Goal: Task Accomplishment & Management: Manage account settings

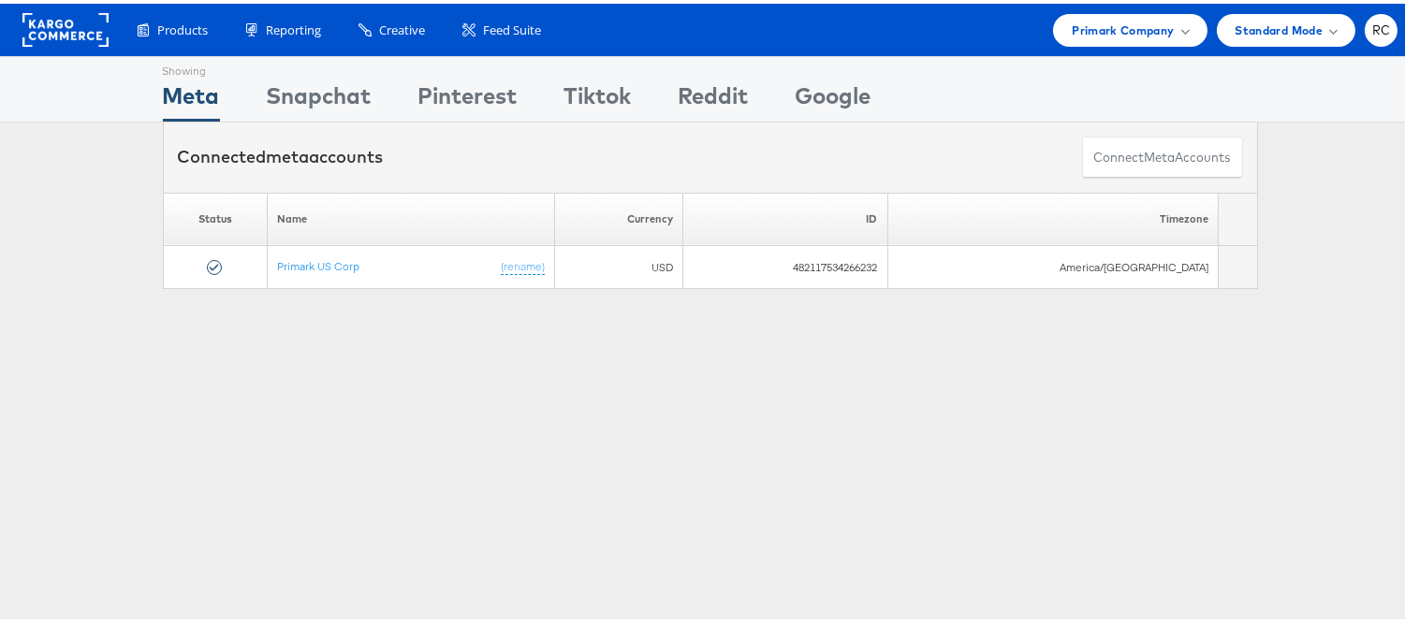
click at [1096, 42] on div "Products Product Catalogs Enhance Your Product Catalog, Map Them to Publishers,…" at bounding box center [709, 26] width 1419 height 52
click at [1106, 22] on span "Primark Company" at bounding box center [1122, 27] width 102 height 20
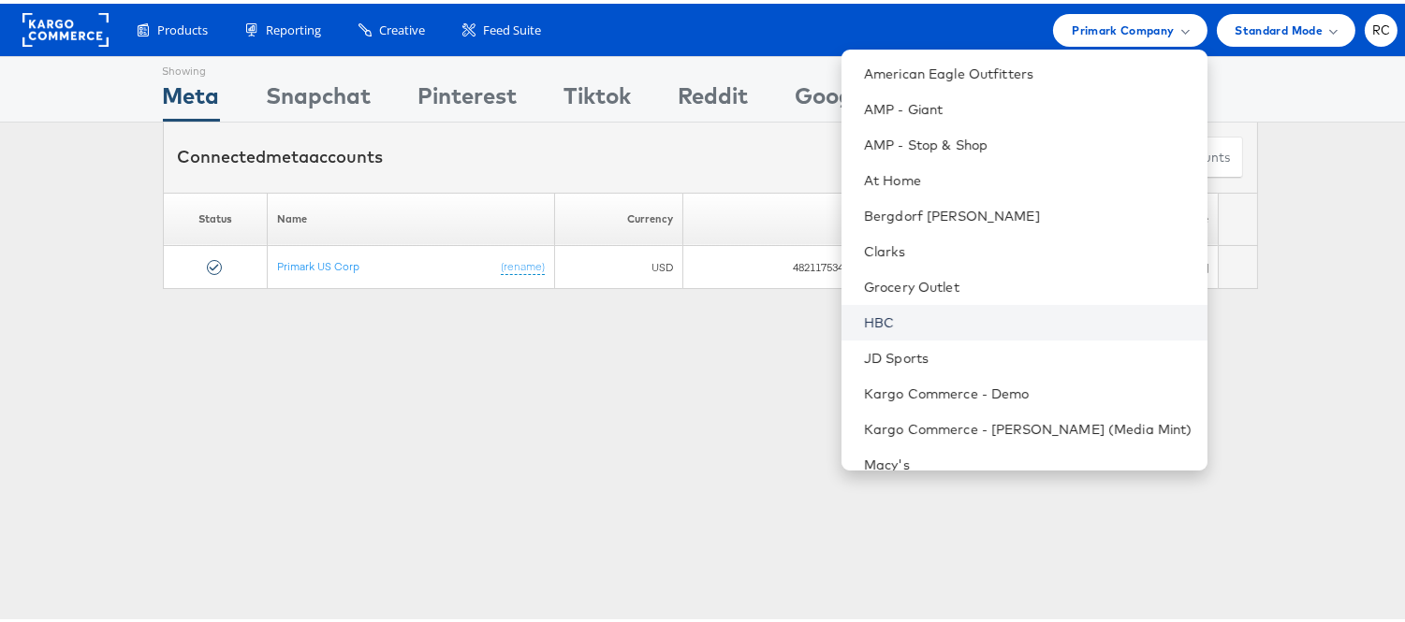
scroll to position [120, 0]
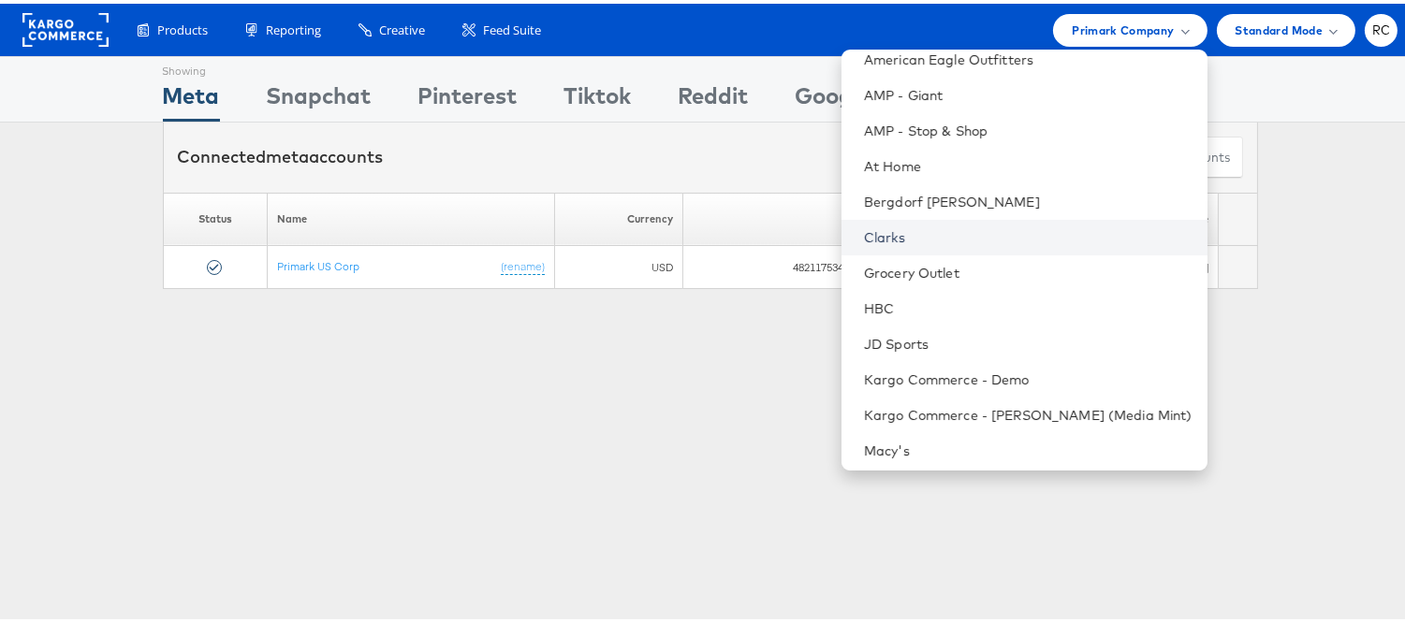
click at [881, 240] on link "Clarks" at bounding box center [1028, 234] width 328 height 19
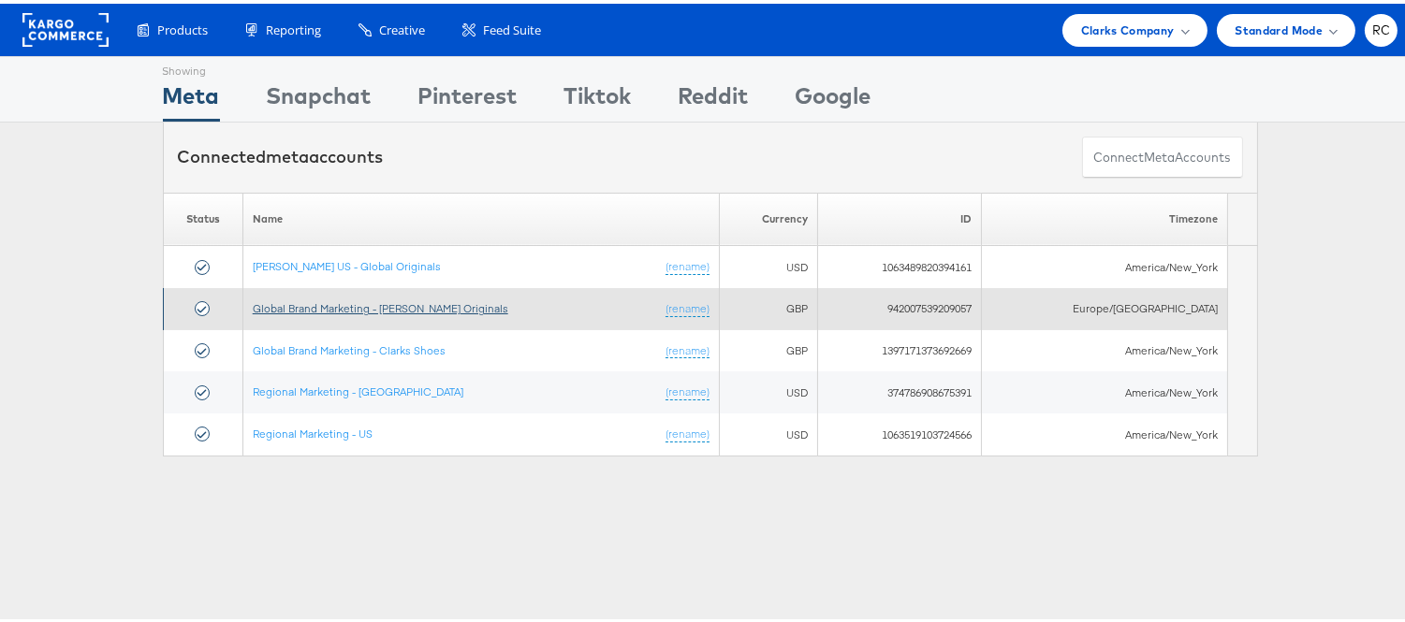
click at [338, 309] on link "Global Brand Marketing - [PERSON_NAME] Originals" at bounding box center [380, 305] width 255 height 14
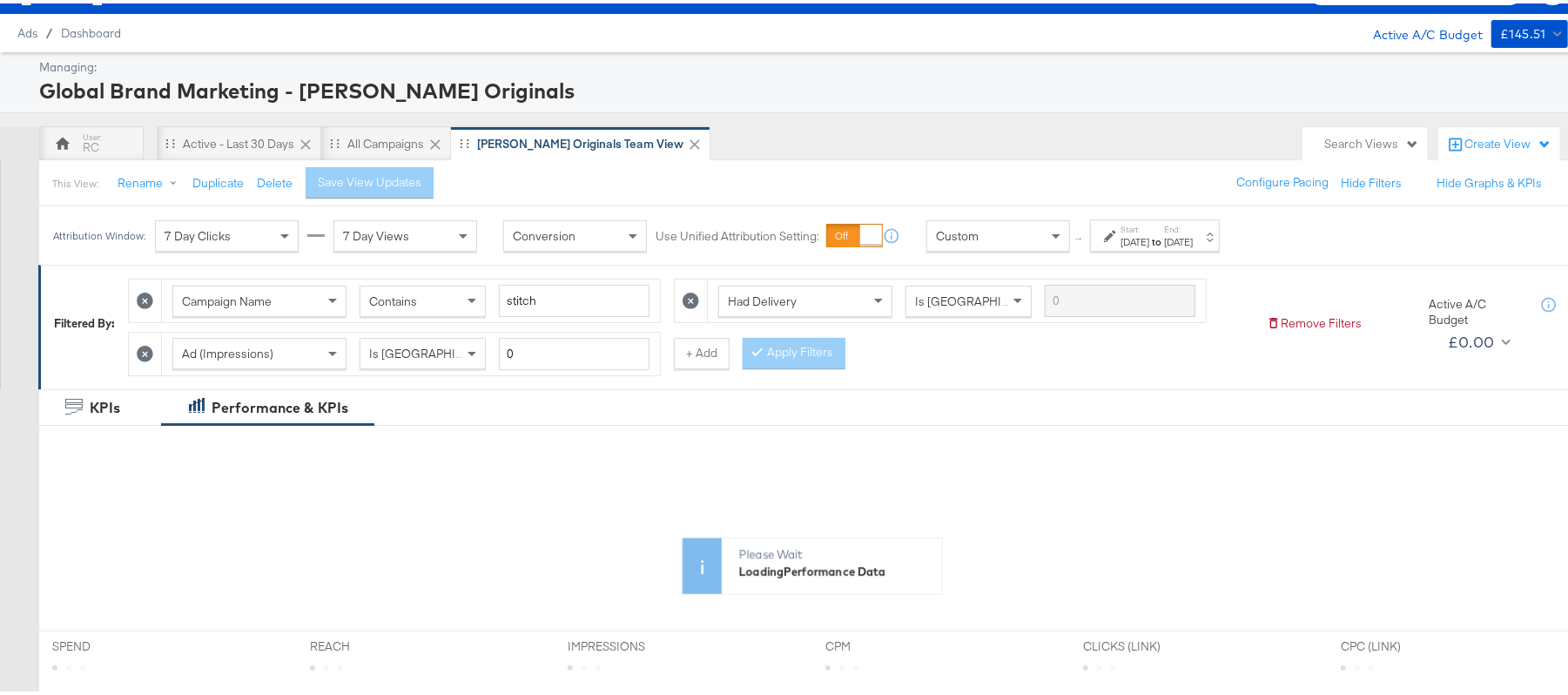
scroll to position [40, 0]
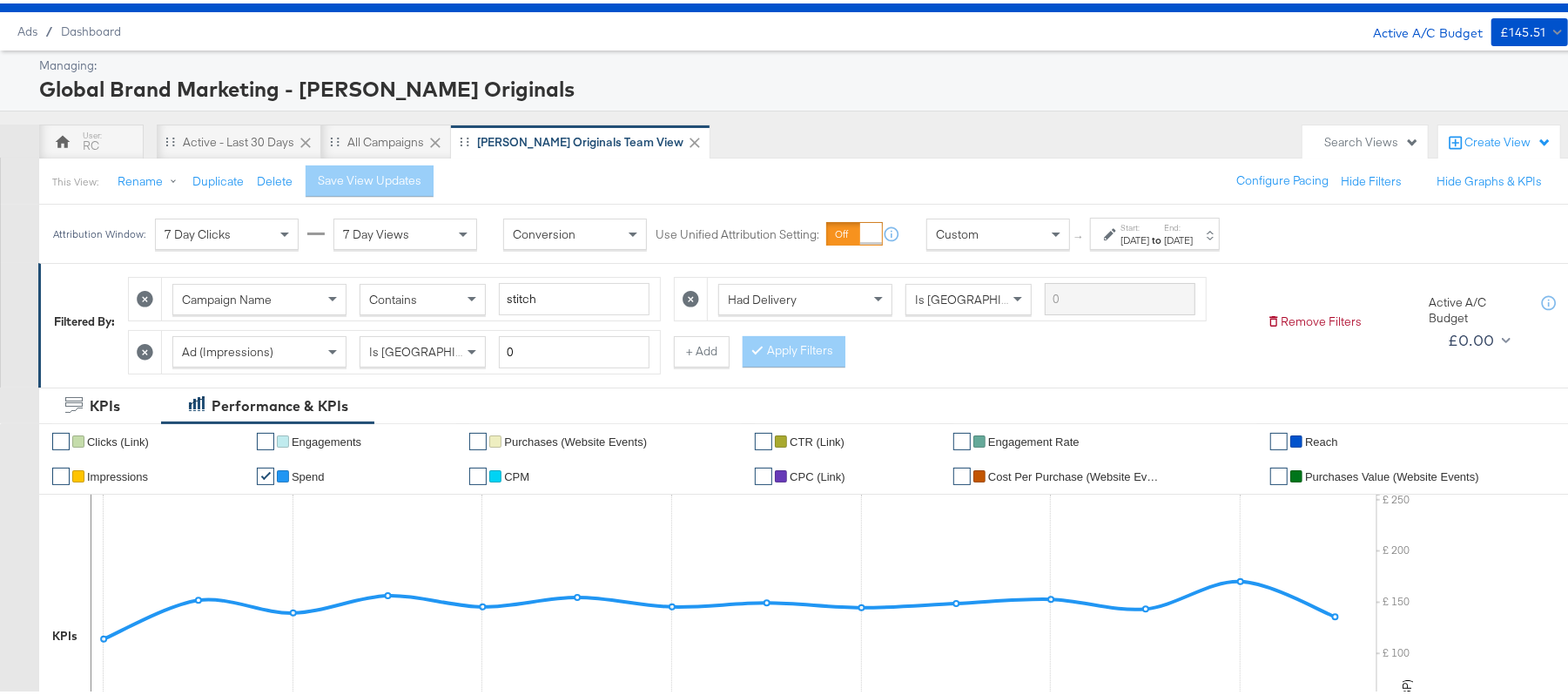
click at [1132, 230] on div "[DATE]" at bounding box center [1134, 236] width 29 height 14
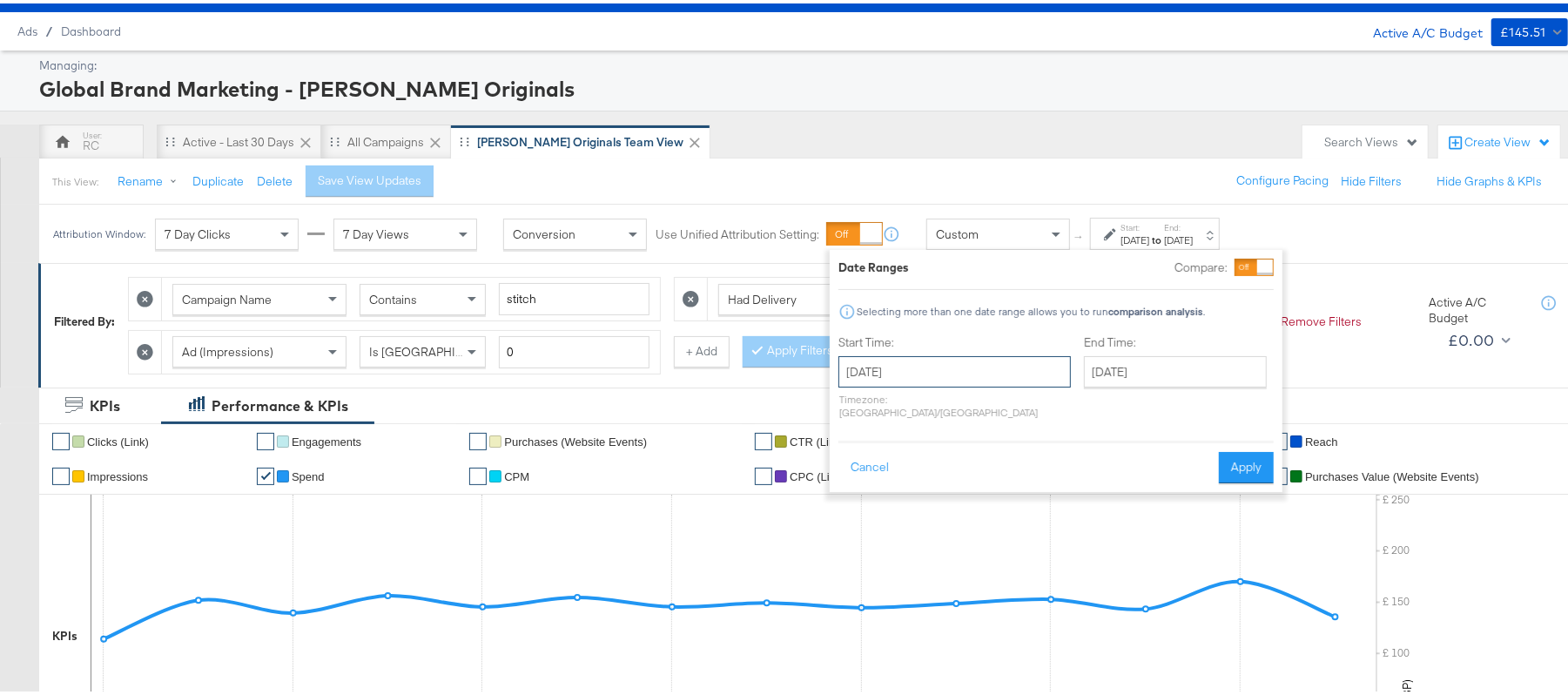
click at [970, 359] on input "[DATE]" at bounding box center [955, 368] width 233 height 32
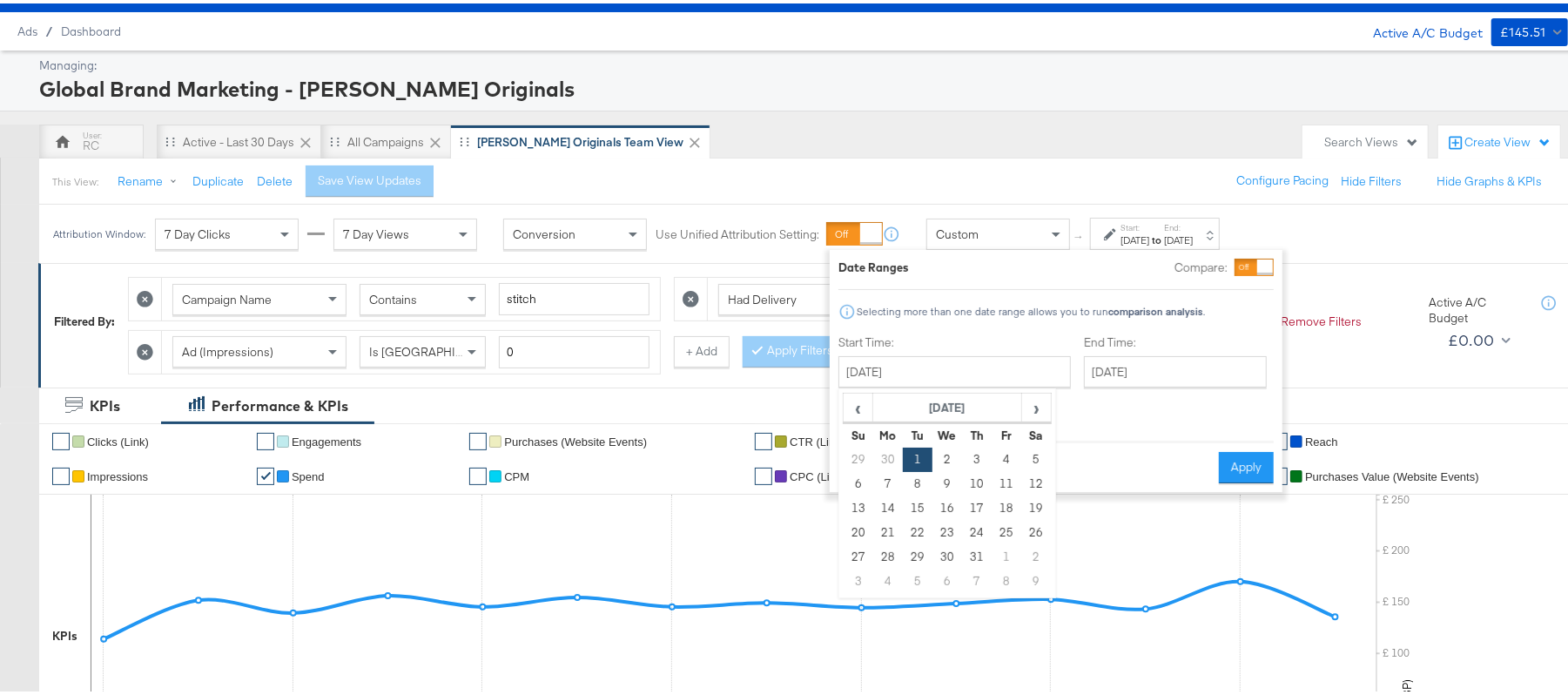
click at [1005, 555] on td "1" at bounding box center [1007, 554] width 30 height 24
type input "[DATE]"
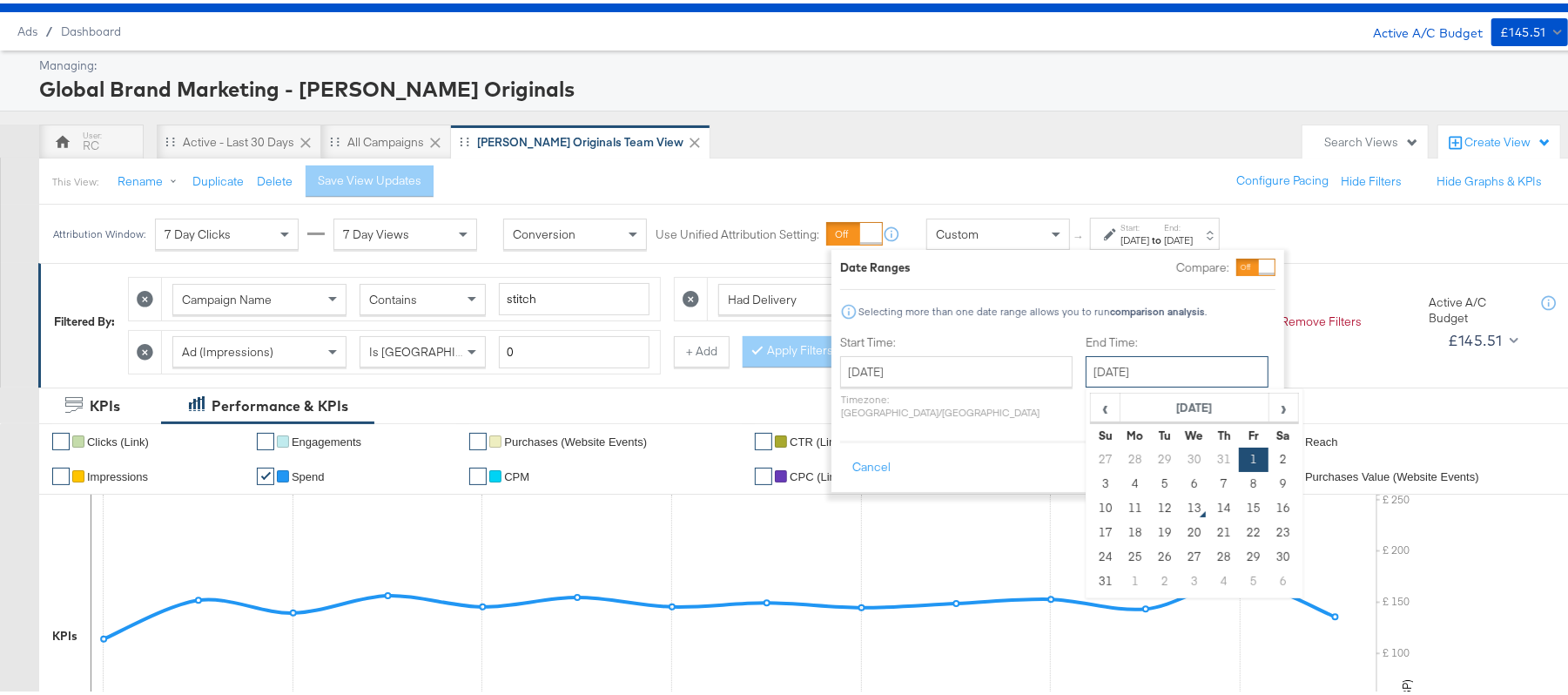
click at [1119, 376] on input "[DATE]" at bounding box center [1177, 368] width 182 height 32
click at [1150, 512] on td "12" at bounding box center [1165, 505] width 30 height 24
type input "[DATE]"
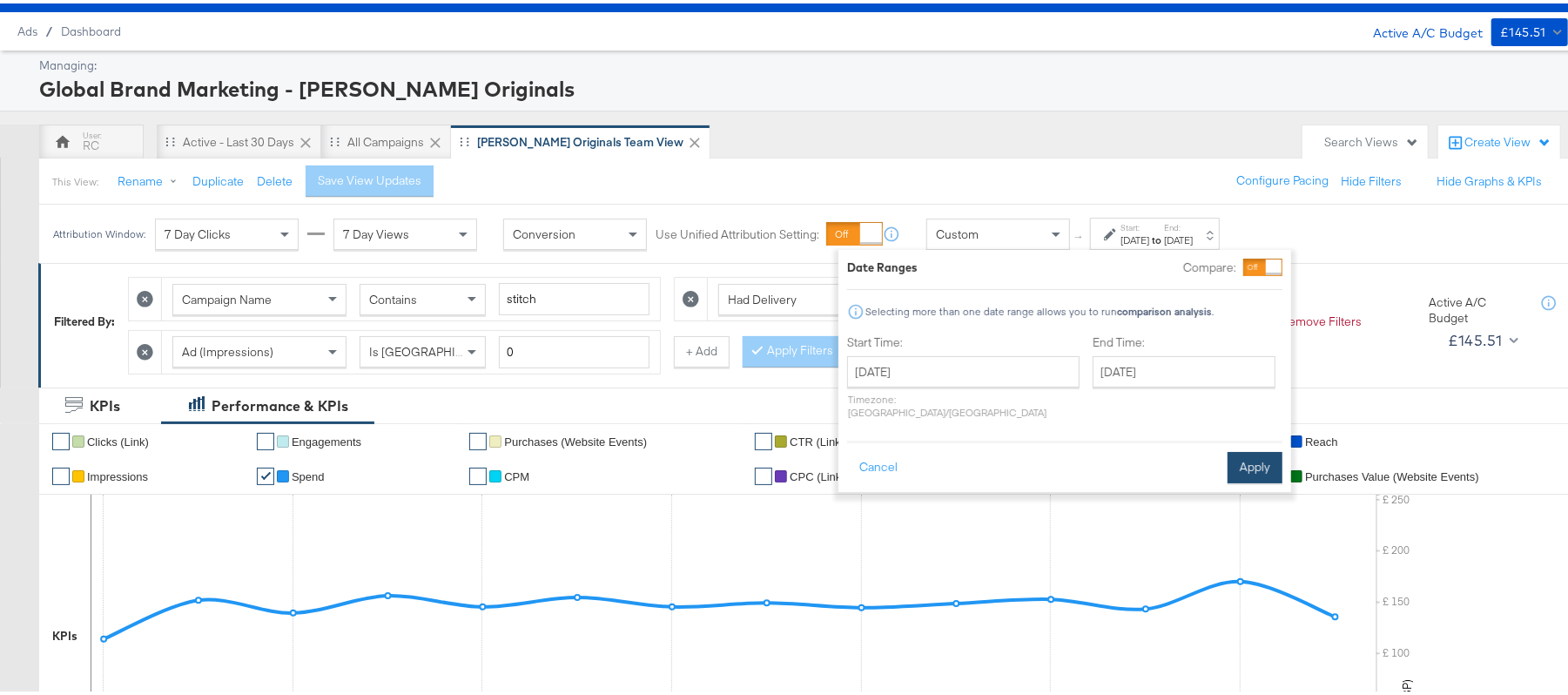
click at [1234, 454] on button "Apply" at bounding box center [1254, 464] width 55 height 32
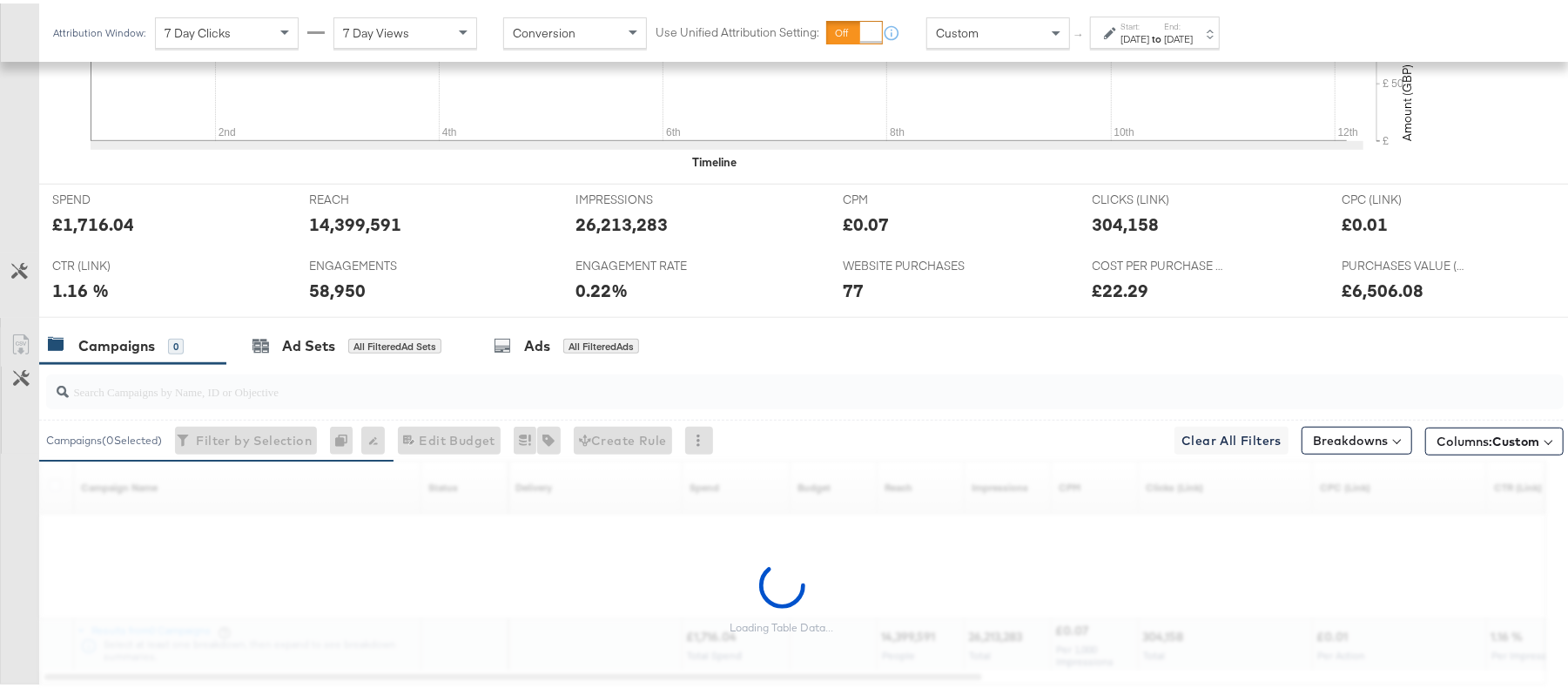
scroll to position [656, 0]
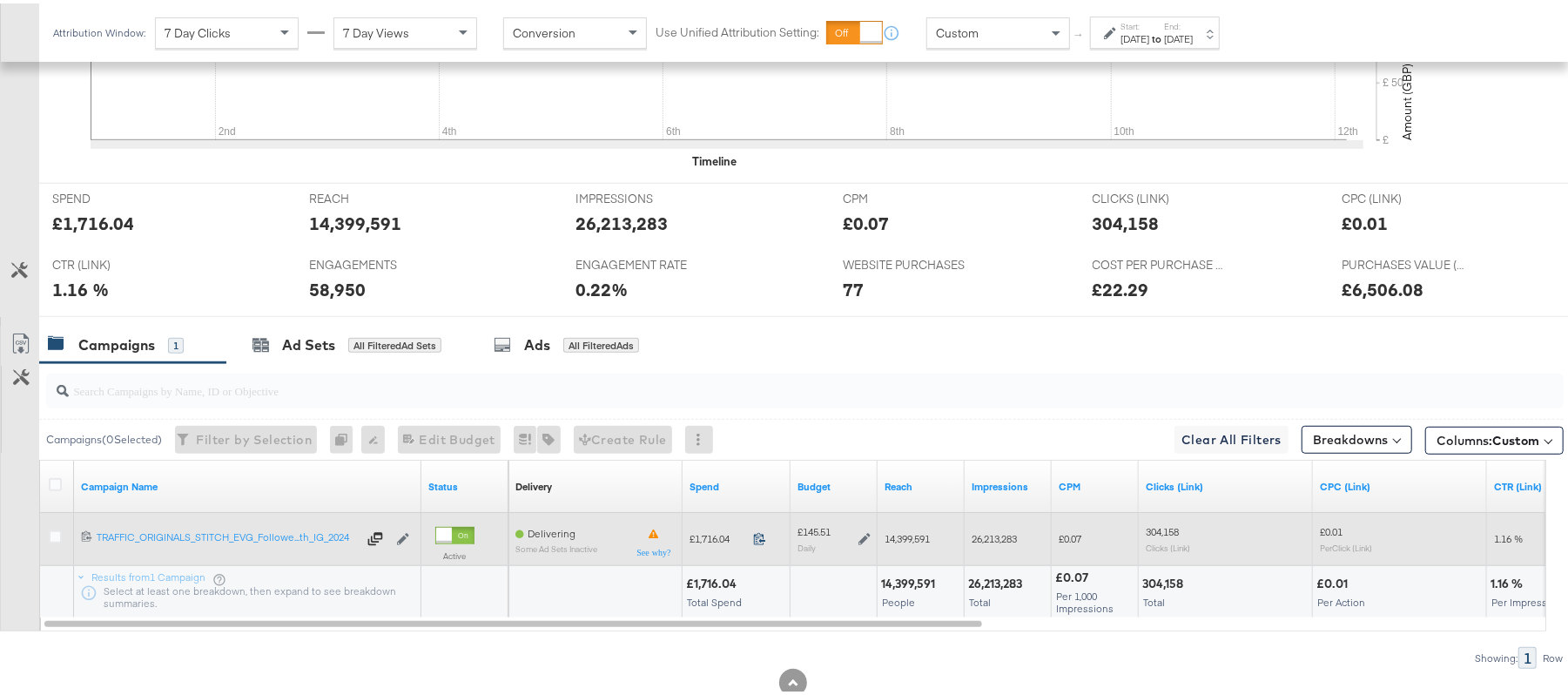
click at [763, 541] on icon at bounding box center [759, 535] width 13 height 13
click at [862, 541] on icon at bounding box center [864, 535] width 12 height 12
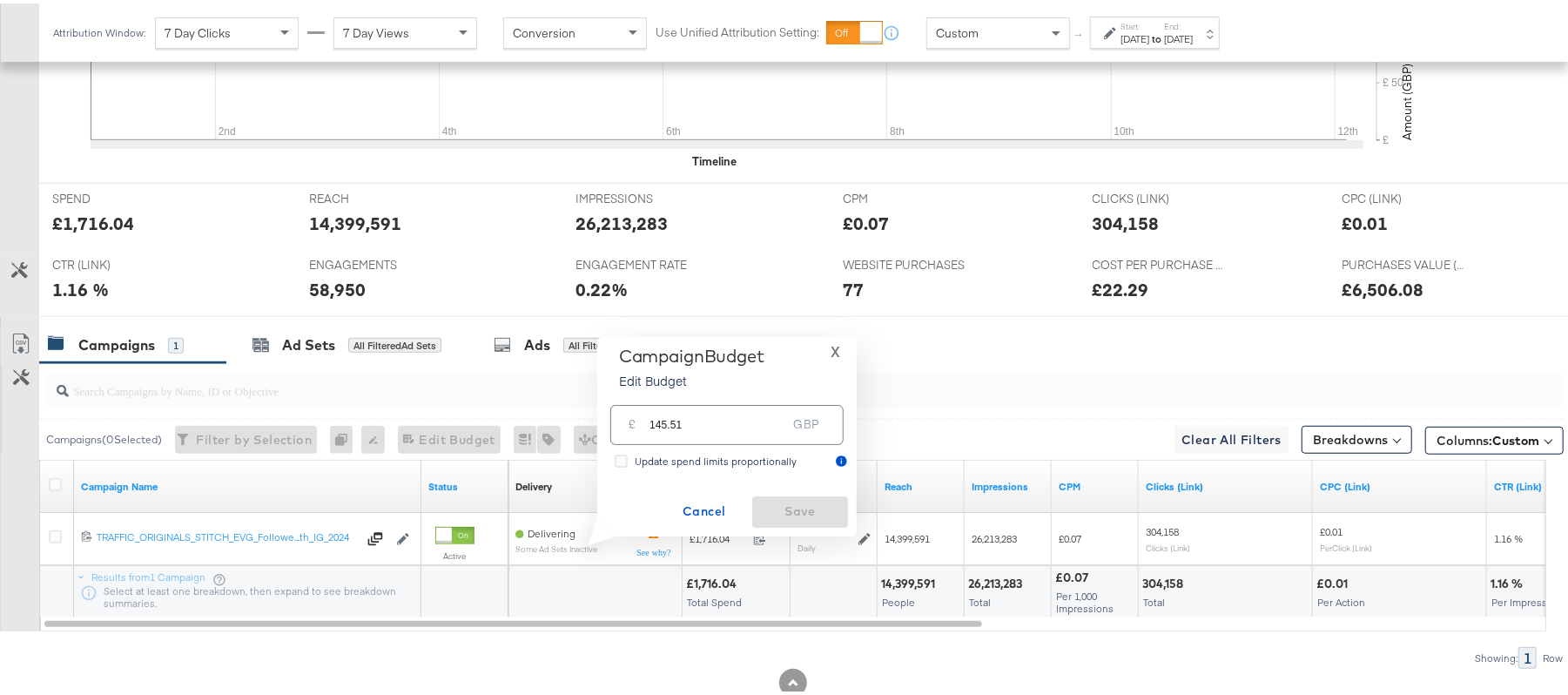
click at [705, 434] on div "£ 145.51 GBP" at bounding box center [727, 421] width 234 height 39
type input "145.41"
click at [775, 500] on span "Save" at bounding box center [800, 507] width 82 height 21
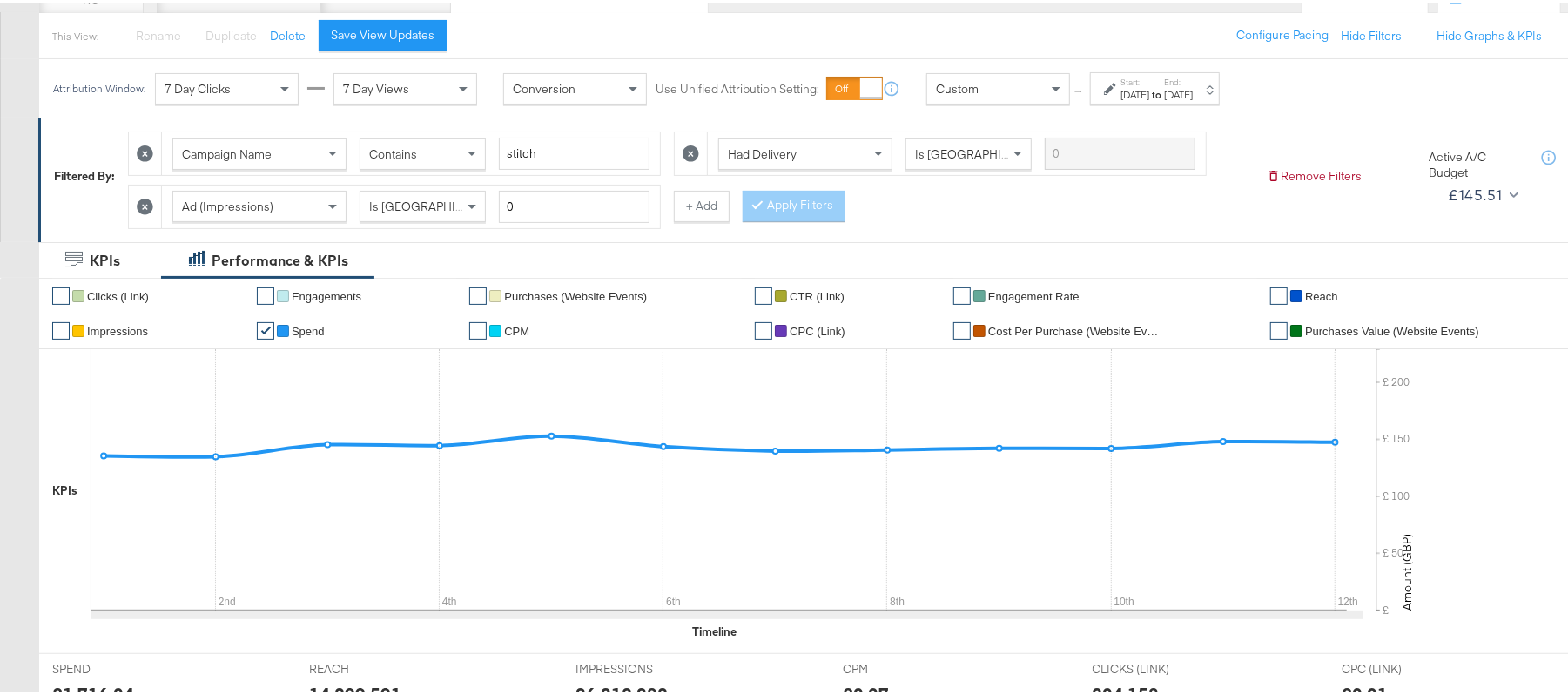
scroll to position [0, 0]
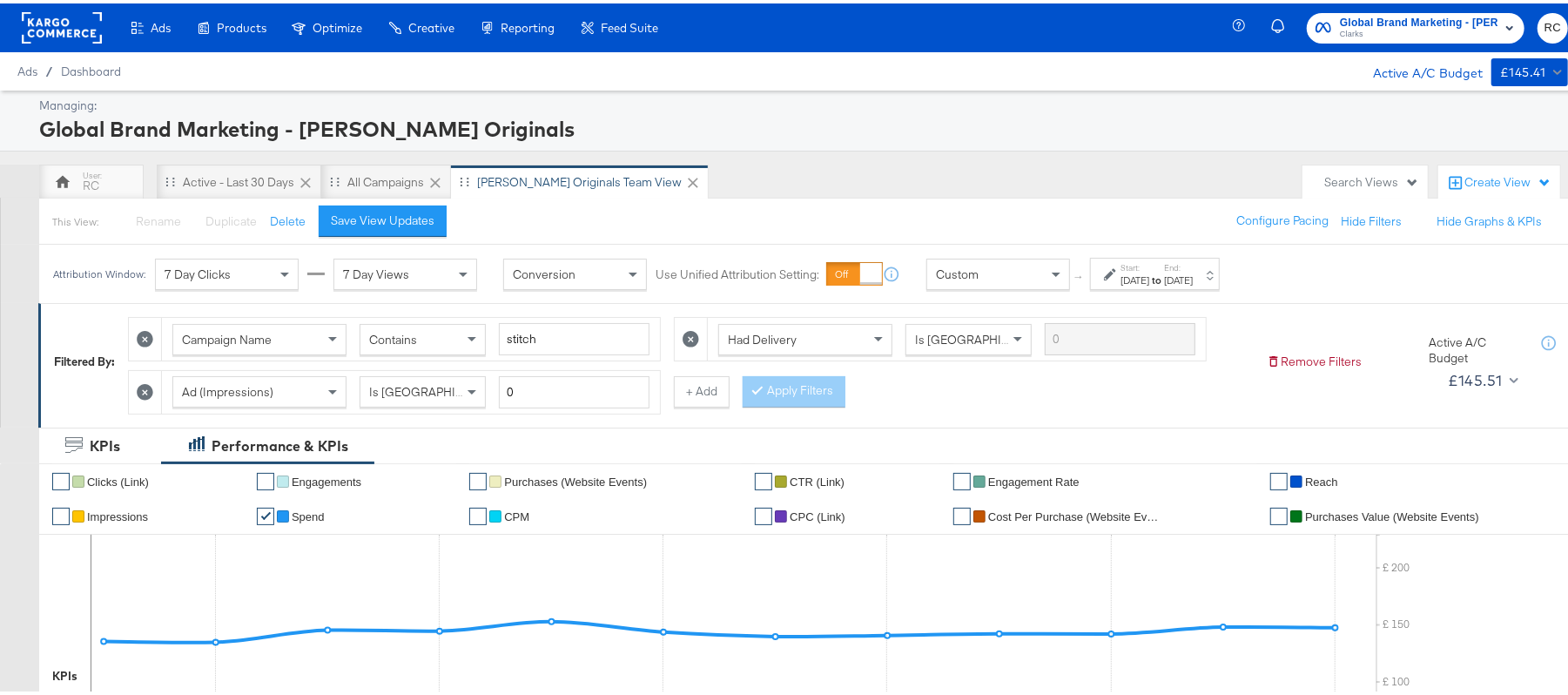
click at [1400, 26] on span "Clarks" at bounding box center [1419, 31] width 158 height 14
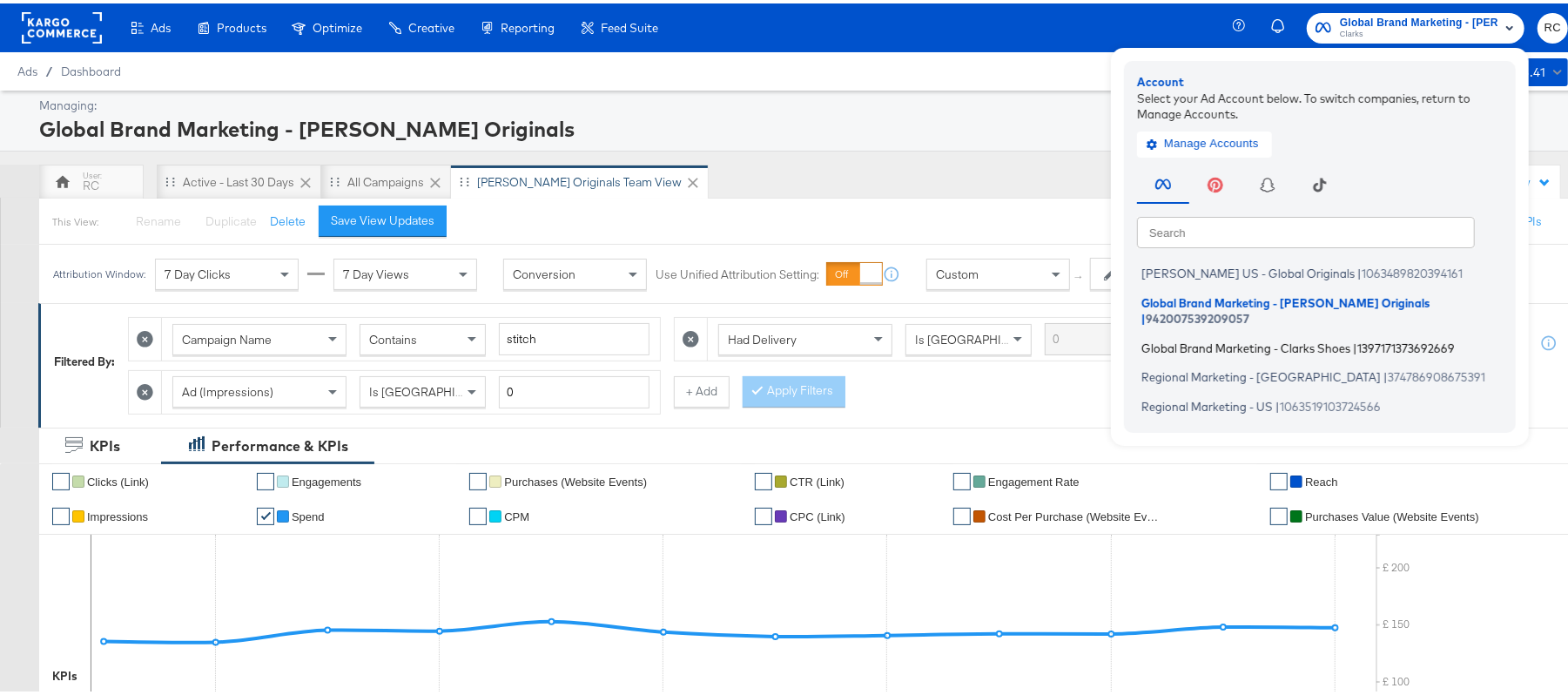
click at [1175, 337] on span "Global Brand Marketing - Clarks Shoes" at bounding box center [1246, 343] width 209 height 14
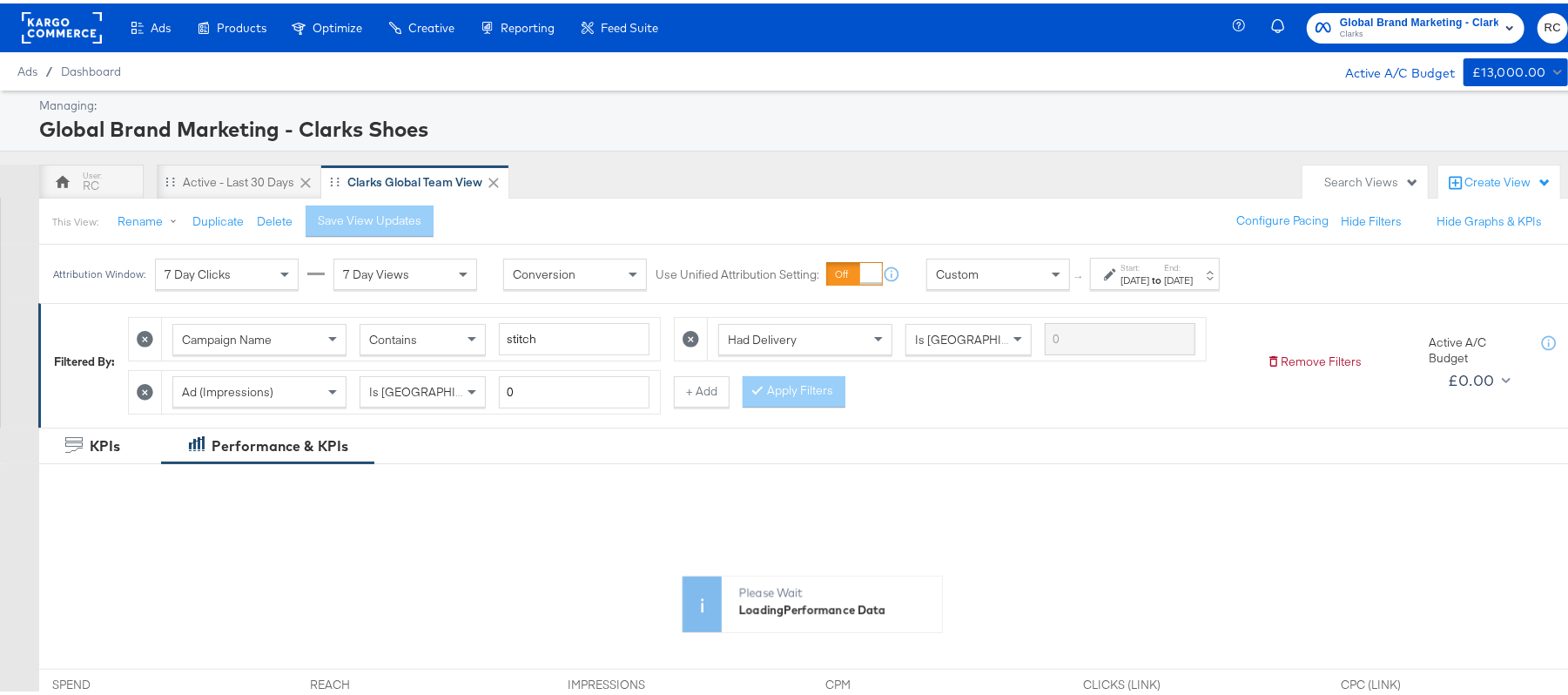
click at [1193, 277] on div "[DATE]" at bounding box center [1178, 276] width 29 height 14
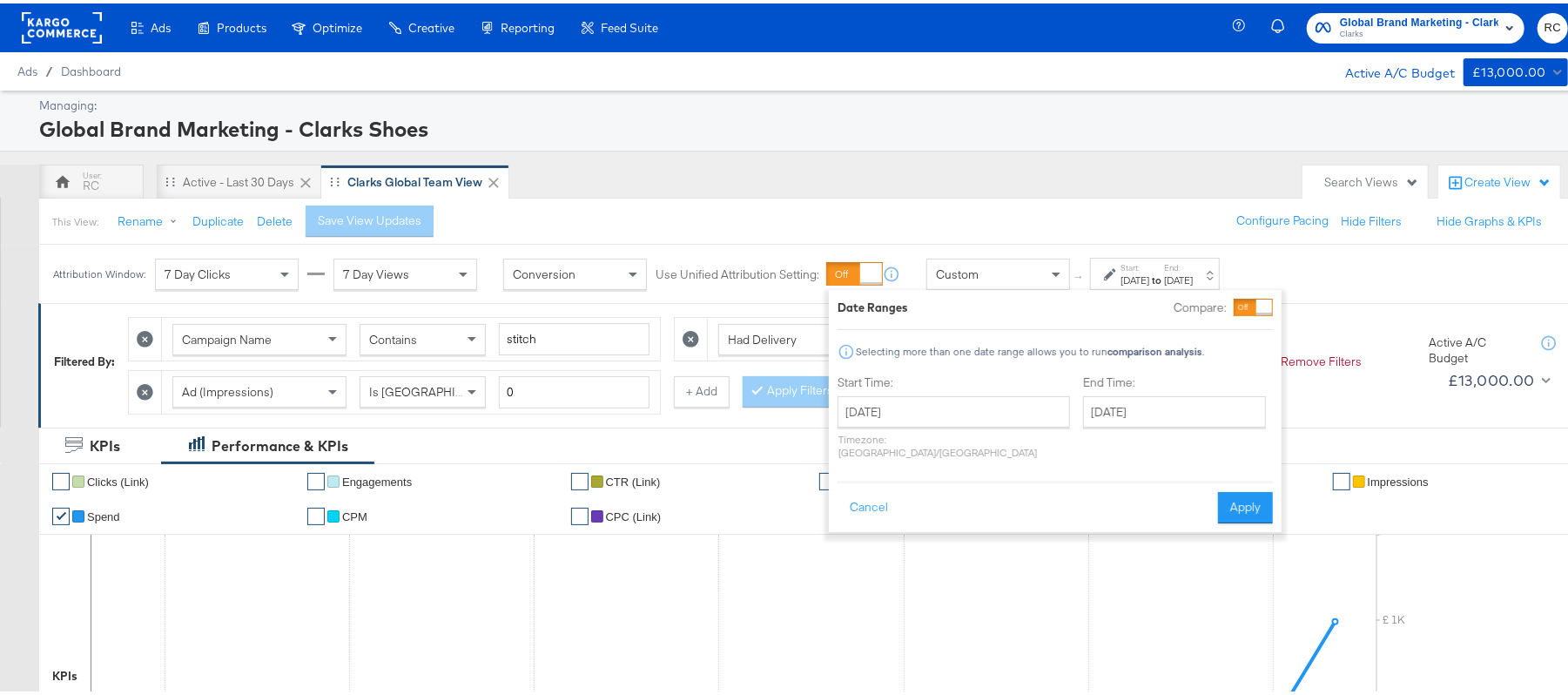
click at [985, 394] on div "Start Time: [DATE] ‹ [DATE] › Su Mo Tu We Th Fr Sa 29 30 1 2 3 4 5 6 7 8 9 10 1…" at bounding box center [954, 417] width 233 height 92
click at [989, 418] on input "July 1st 2025" at bounding box center [954, 408] width 233 height 32
click at [923, 501] on td "1" at bounding box center [917, 496] width 30 height 24
click at [1083, 408] on input "July 21st 2025" at bounding box center [1174, 408] width 182 height 32
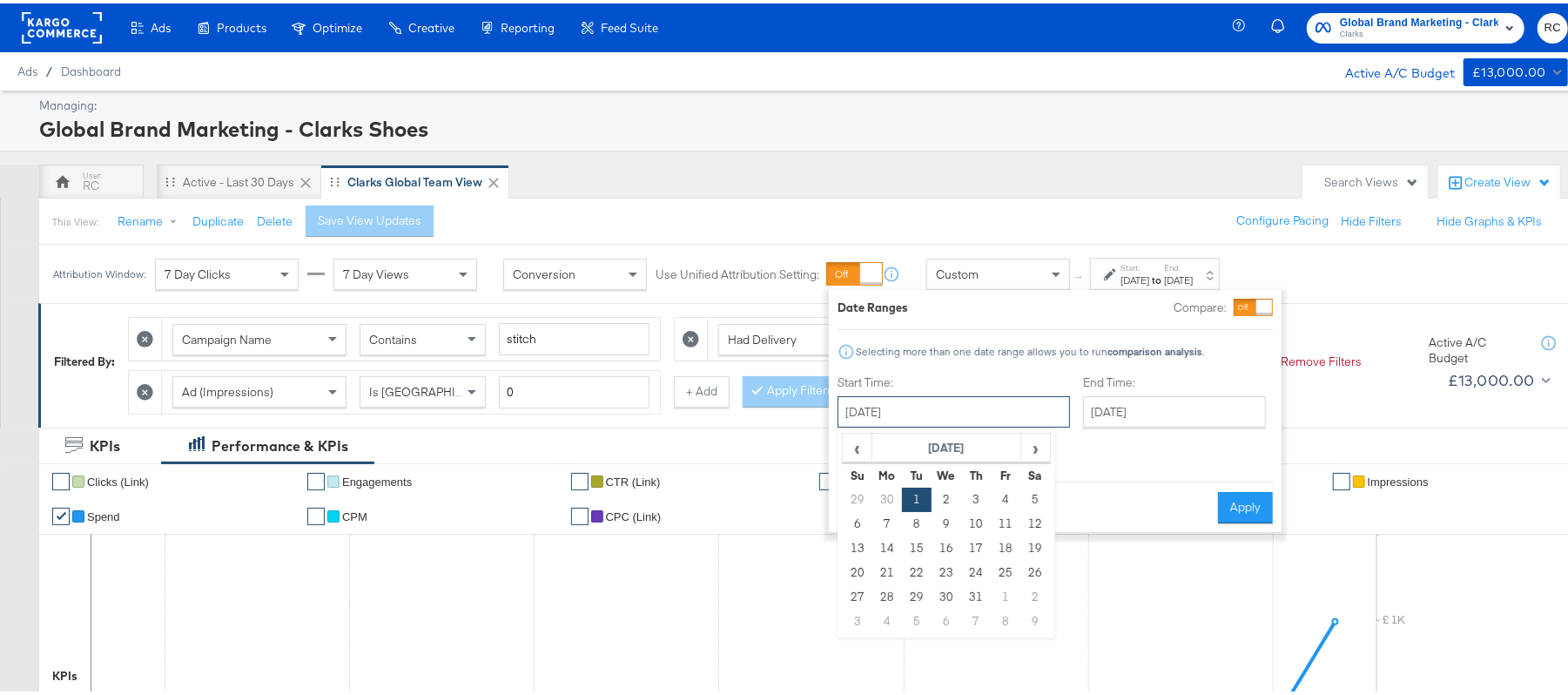
click at [925, 414] on input "July 1st 2025" at bounding box center [954, 408] width 233 height 32
click at [1003, 593] on td "1" at bounding box center [1006, 594] width 30 height 24
type input "August 1st 2025"
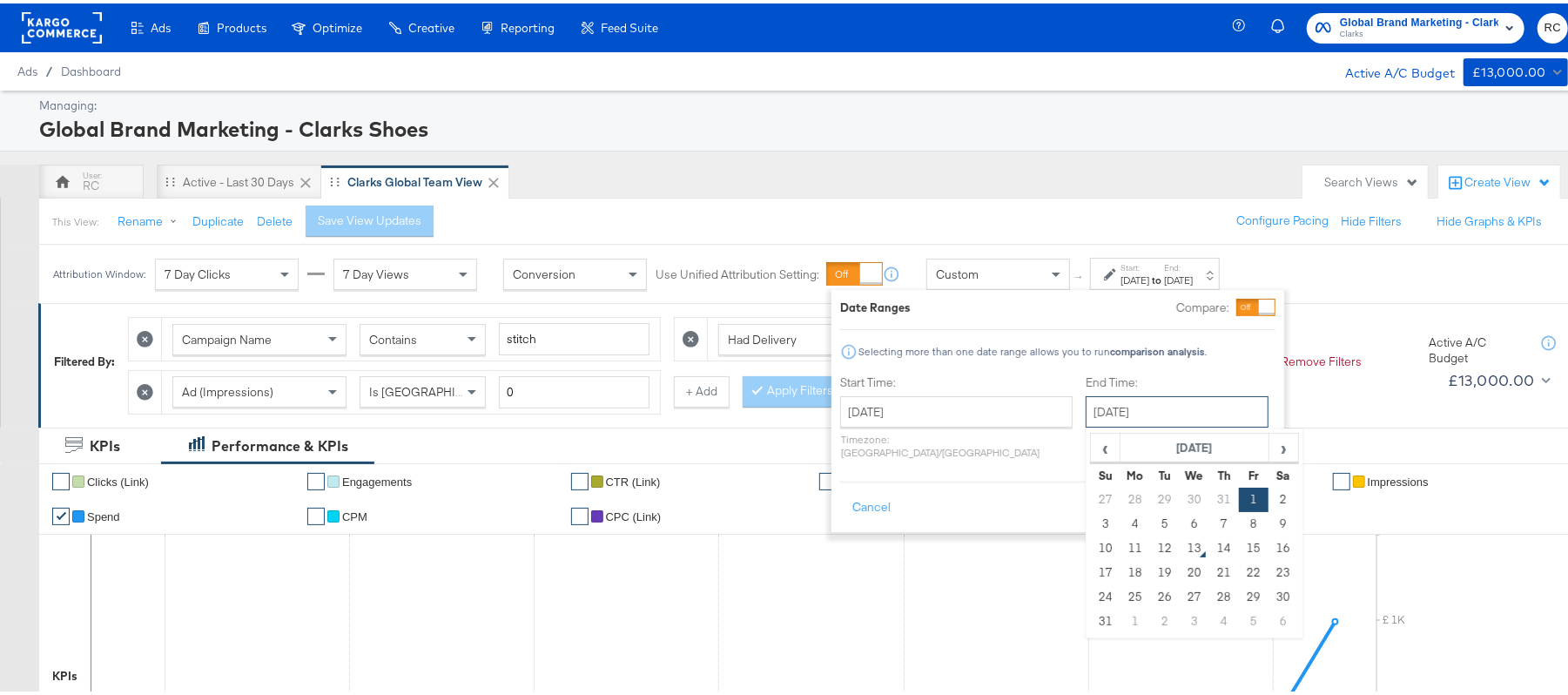
click at [1099, 408] on input "August 1st 2025" at bounding box center [1177, 408] width 182 height 32
click at [1150, 544] on td "12" at bounding box center [1165, 545] width 30 height 24
type input "[DATE]"
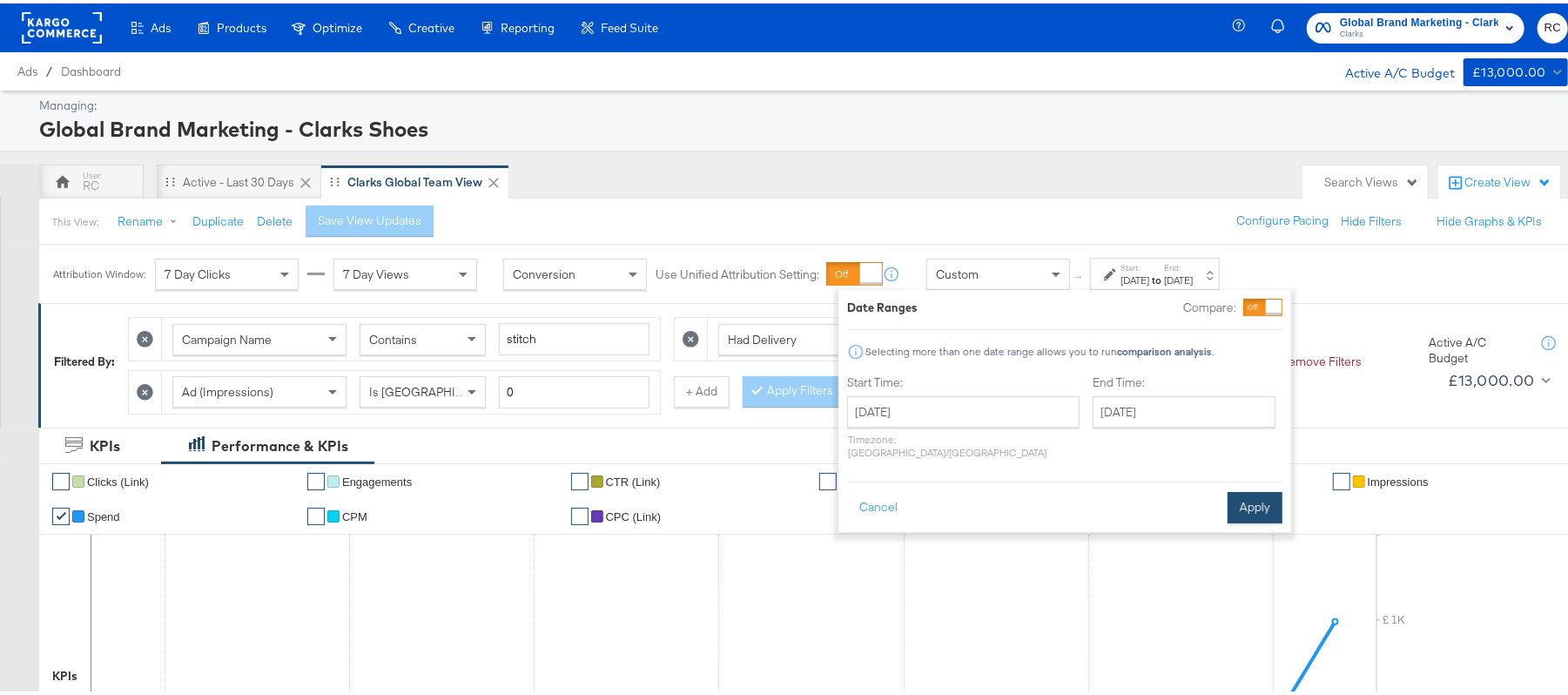
click at [1240, 500] on button "Apply" at bounding box center [1254, 504] width 55 height 32
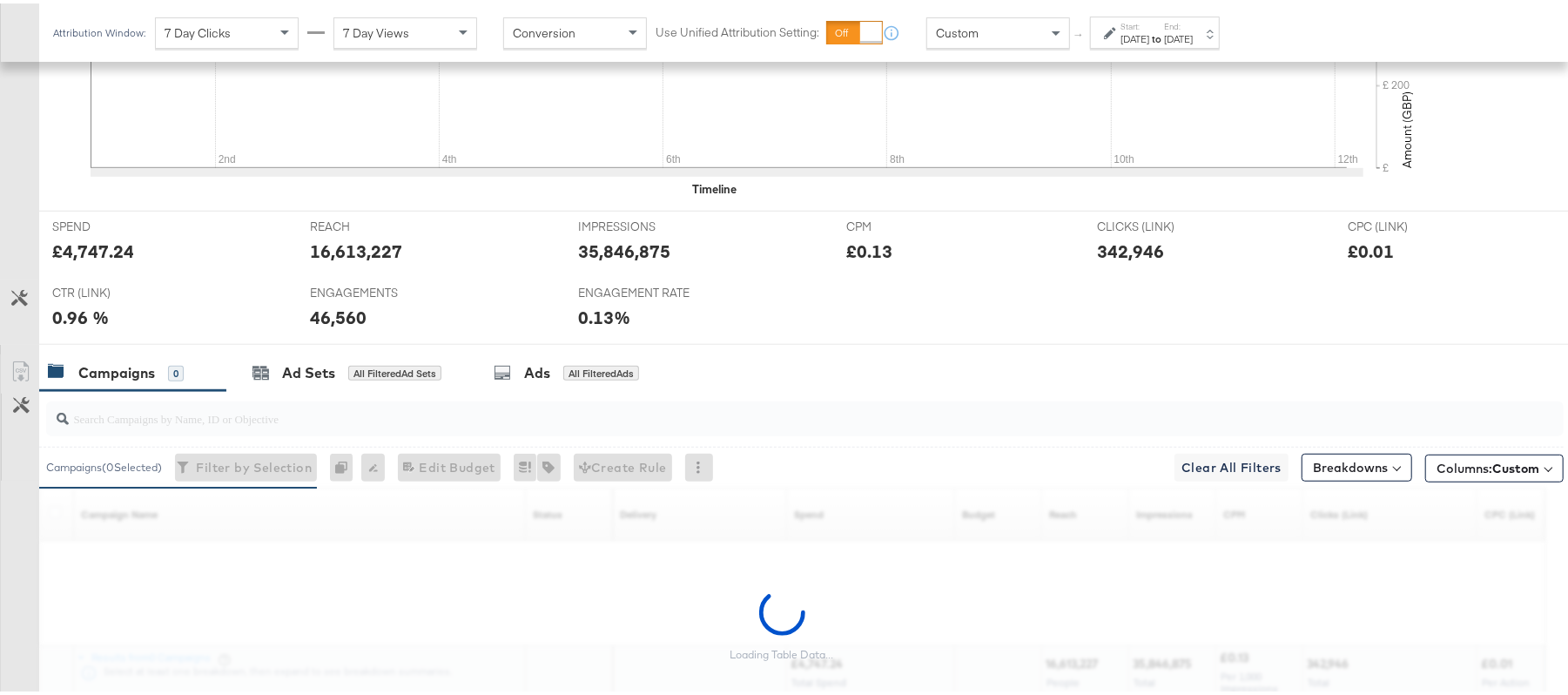
scroll to position [760, 0]
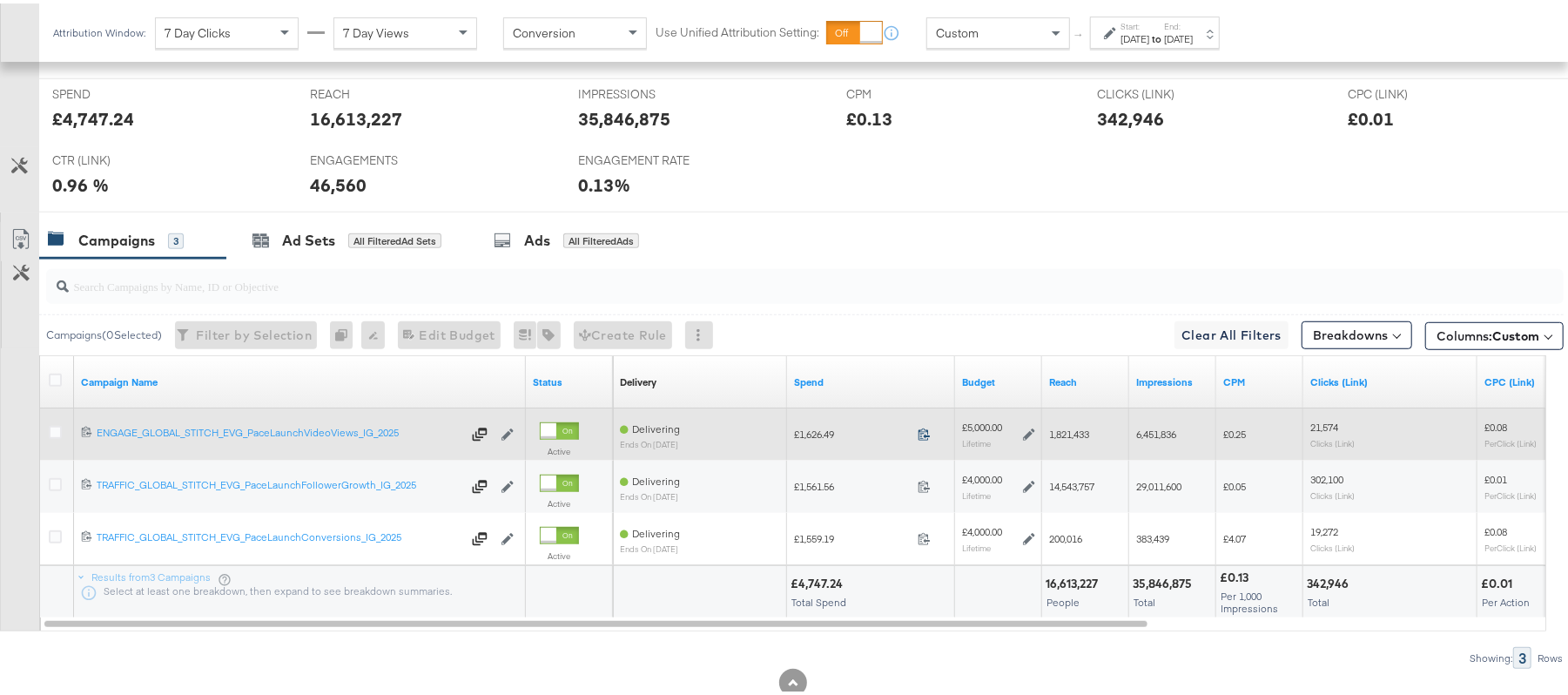
click at [924, 434] on icon at bounding box center [924, 431] width 13 height 13
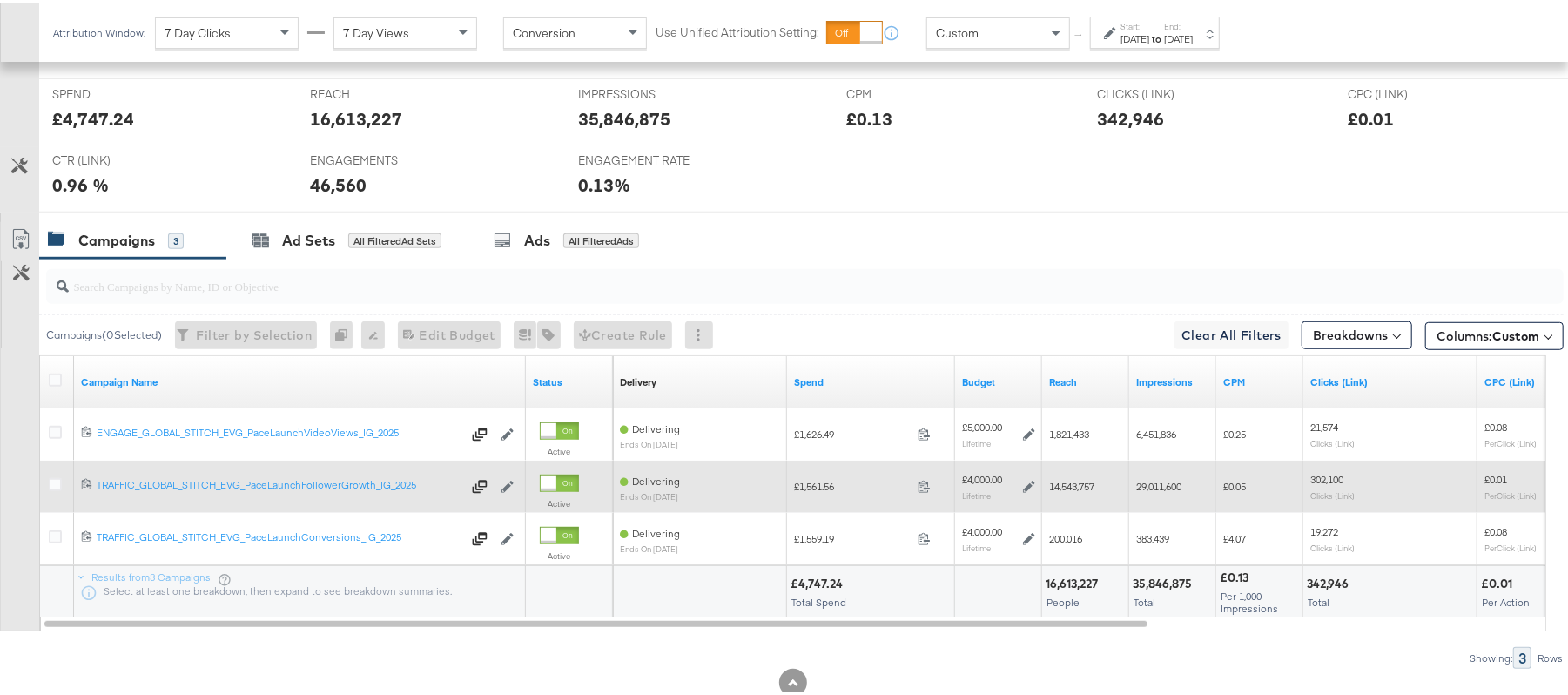
click at [924, 492] on span at bounding box center [930, 486] width 37 height 13
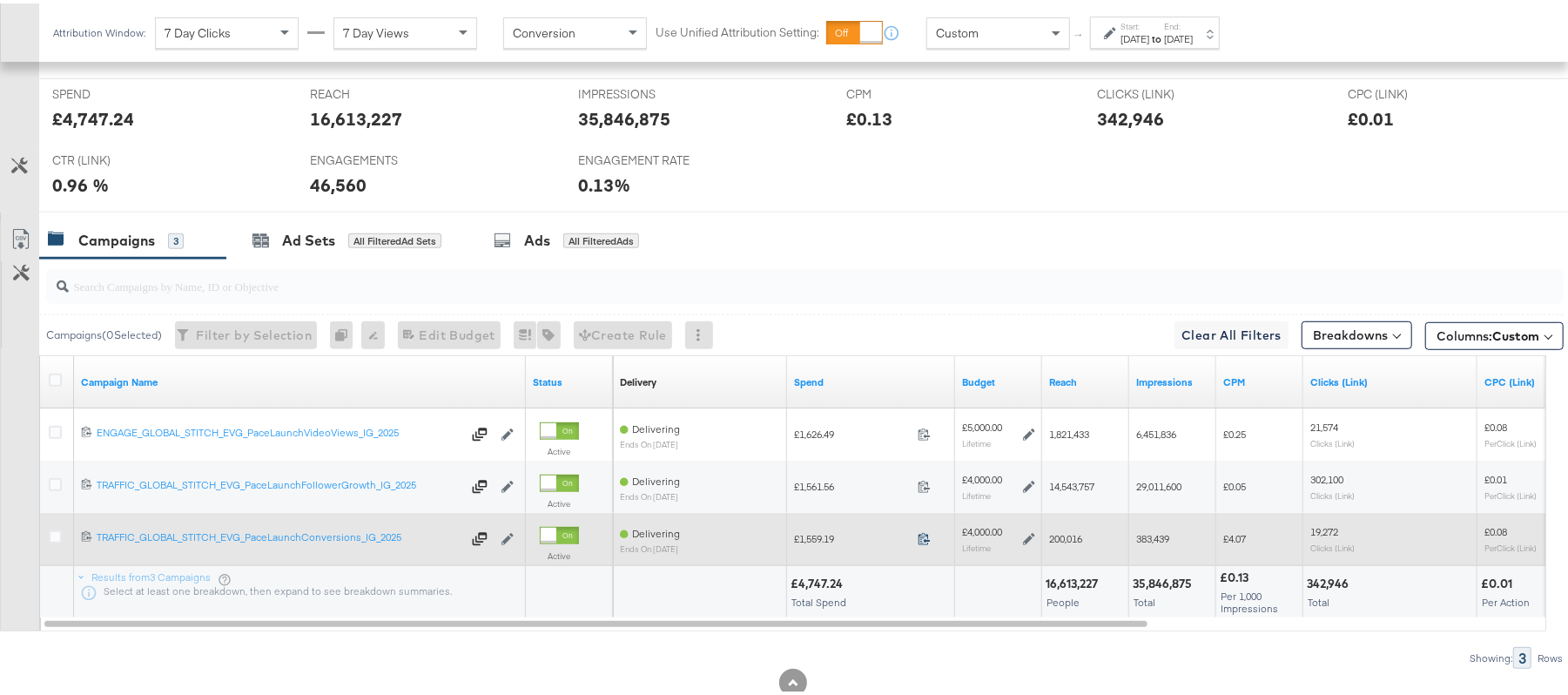
click at [924, 538] on icon at bounding box center [924, 535] width 13 height 13
